Goal: Transaction & Acquisition: Purchase product/service

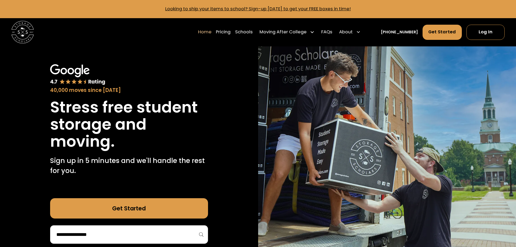
click at [133, 237] on input "search" at bounding box center [129, 234] width 147 height 9
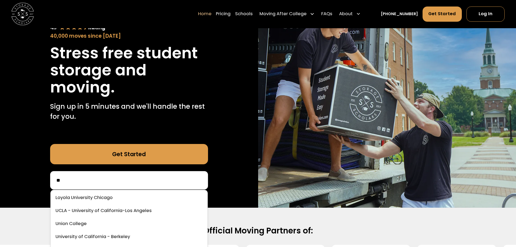
scroll to position [54, 0]
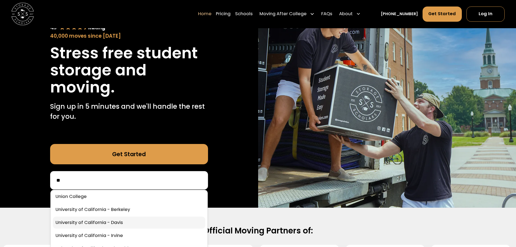
type input "**"
click at [153, 221] on link at bounding box center [129, 222] width 153 height 12
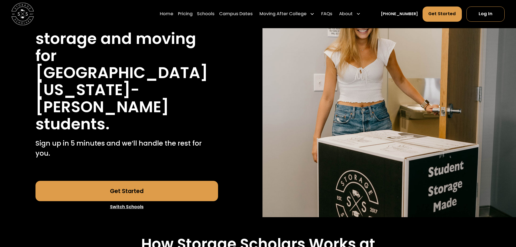
scroll to position [81, 0]
click at [144, 180] on link "Get Started" at bounding box center [126, 190] width 183 height 20
